Goal: Task Accomplishment & Management: Use online tool/utility

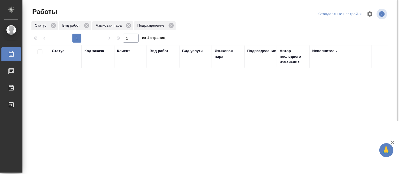
click at [56, 132] on div "Статус Код заказа Клиент Вид работ Вид услуги Языковая пара Подразделение Автор…" at bounding box center [209, 146] width 357 height 202
click at [192, 155] on div "Статус Код заказа Клиент Вид работ Вид услуги Языковая пара Подразделение Автор…" at bounding box center [209, 146] width 357 height 202
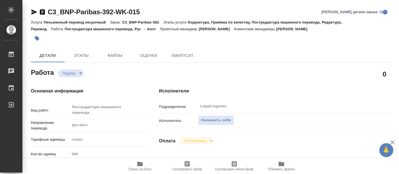
type textarea "x"
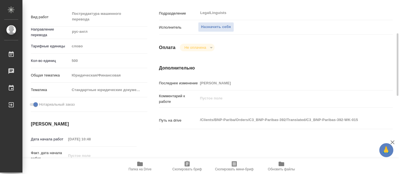
type textarea "x"
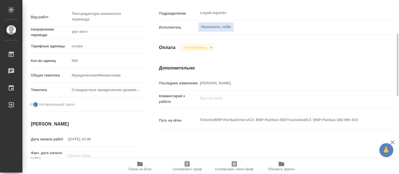
scroll to position [156, 0]
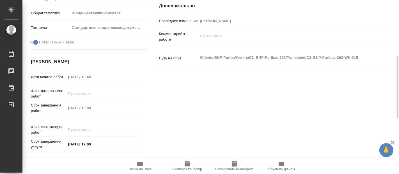
type textarea "x"
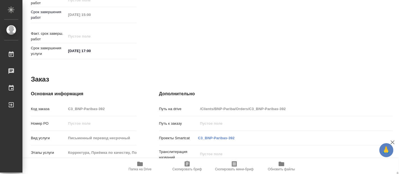
scroll to position [310, 0]
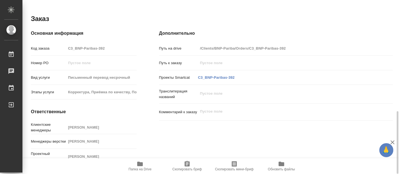
click at [138, 165] on icon "button" at bounding box center [140, 164] width 6 height 4
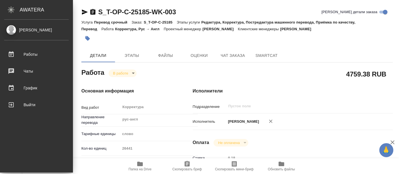
drag, startPoint x: 0, startPoint y: 161, endPoint x: 1, endPoint y: 147, distance: 14.3
click at [0, 161] on div "[PERSON_NAME] Работы 0 Чаты График Выйти" at bounding box center [36, 96] width 73 height 153
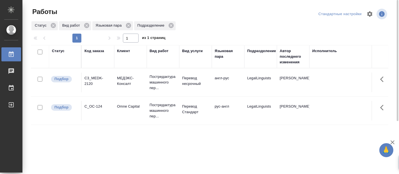
click at [160, 108] on p "Постредактура машинного пер..." at bounding box center [163, 110] width 27 height 17
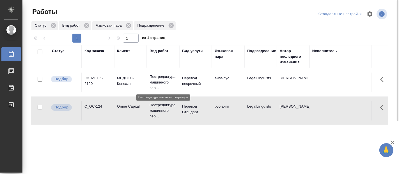
click at [155, 79] on p "Постредактура машинного пер..." at bounding box center [163, 82] width 27 height 17
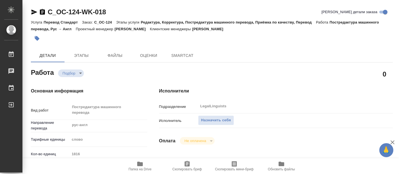
type textarea "x"
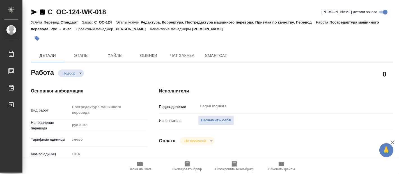
type textarea "x"
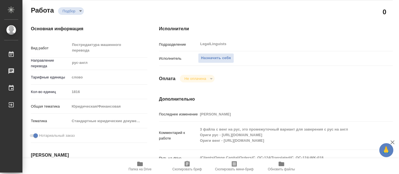
type textarea "x"
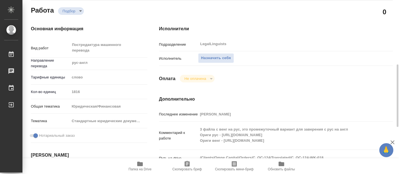
type textarea "x"
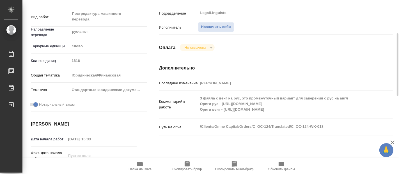
type textarea "x"
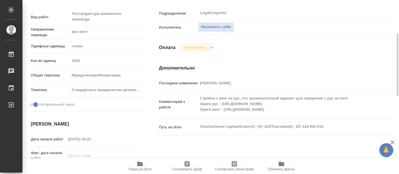
type textarea "x"
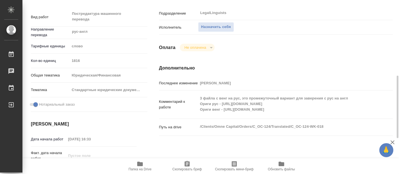
scroll to position [156, 0]
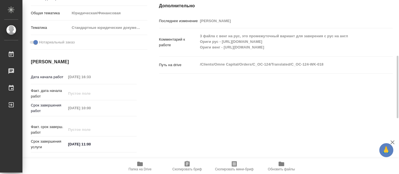
type textarea "x"
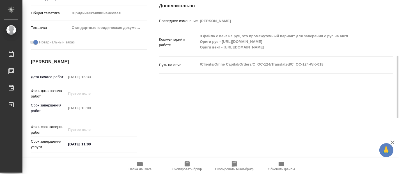
type textarea "x"
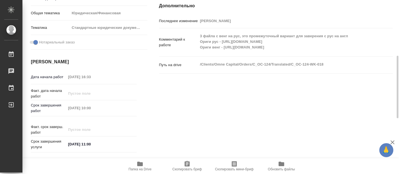
type textarea "x"
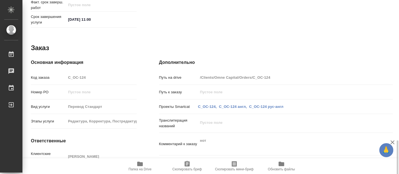
scroll to position [310, 0]
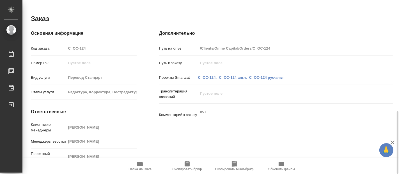
click at [137, 165] on icon "button" at bounding box center [140, 164] width 7 height 7
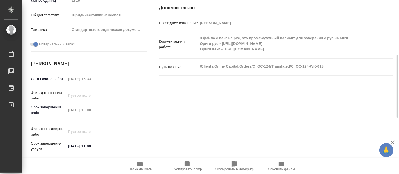
scroll to position [185, 0]
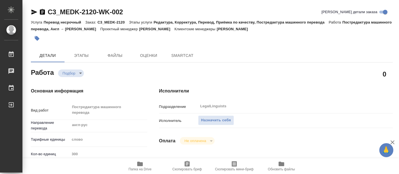
type textarea "x"
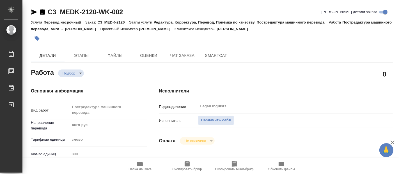
type textarea "x"
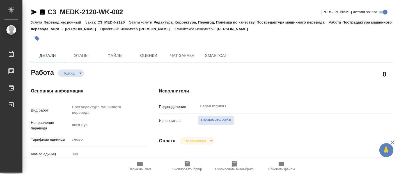
type textarea "x"
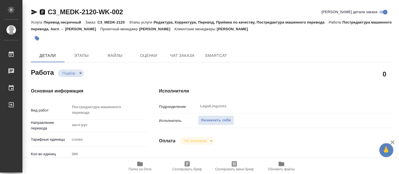
type textarea "x"
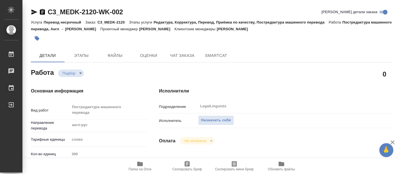
type textarea "x"
